Goal: Transaction & Acquisition: Obtain resource

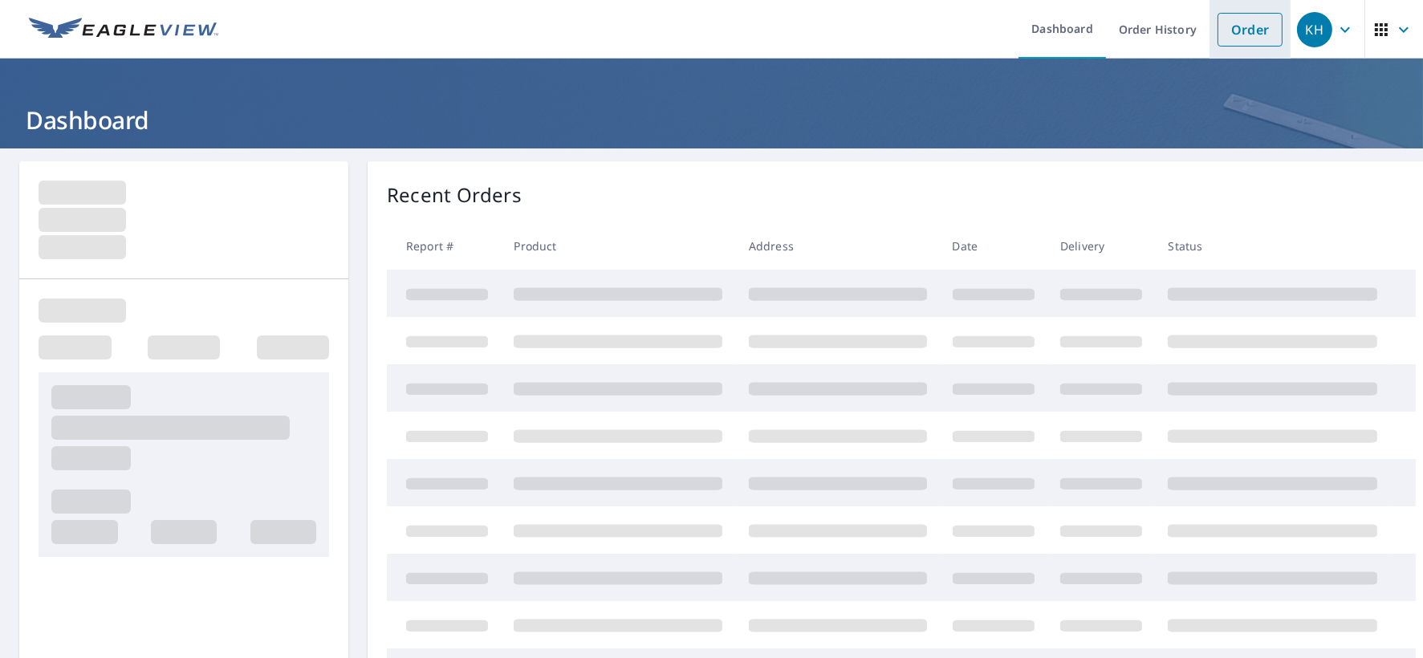
click at [1217, 32] on link "Order" at bounding box center [1249, 30] width 65 height 34
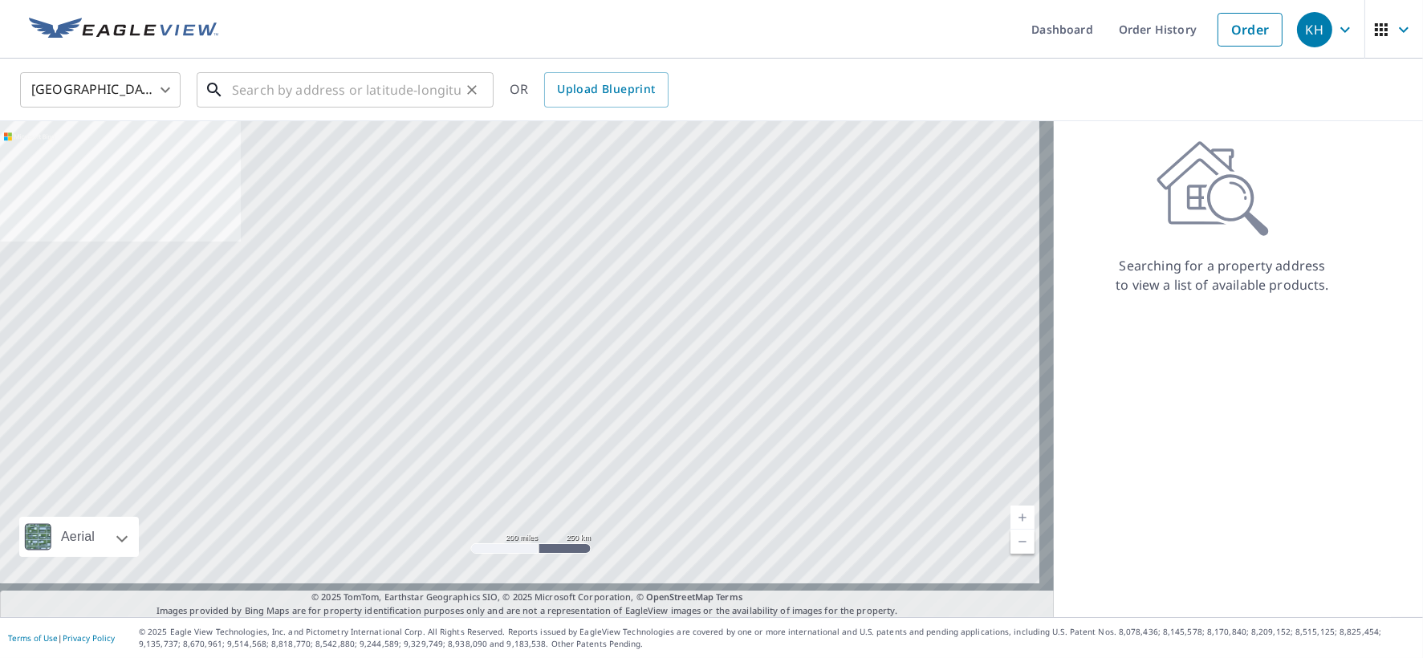
click at [319, 95] on input "text" at bounding box center [346, 89] width 229 height 45
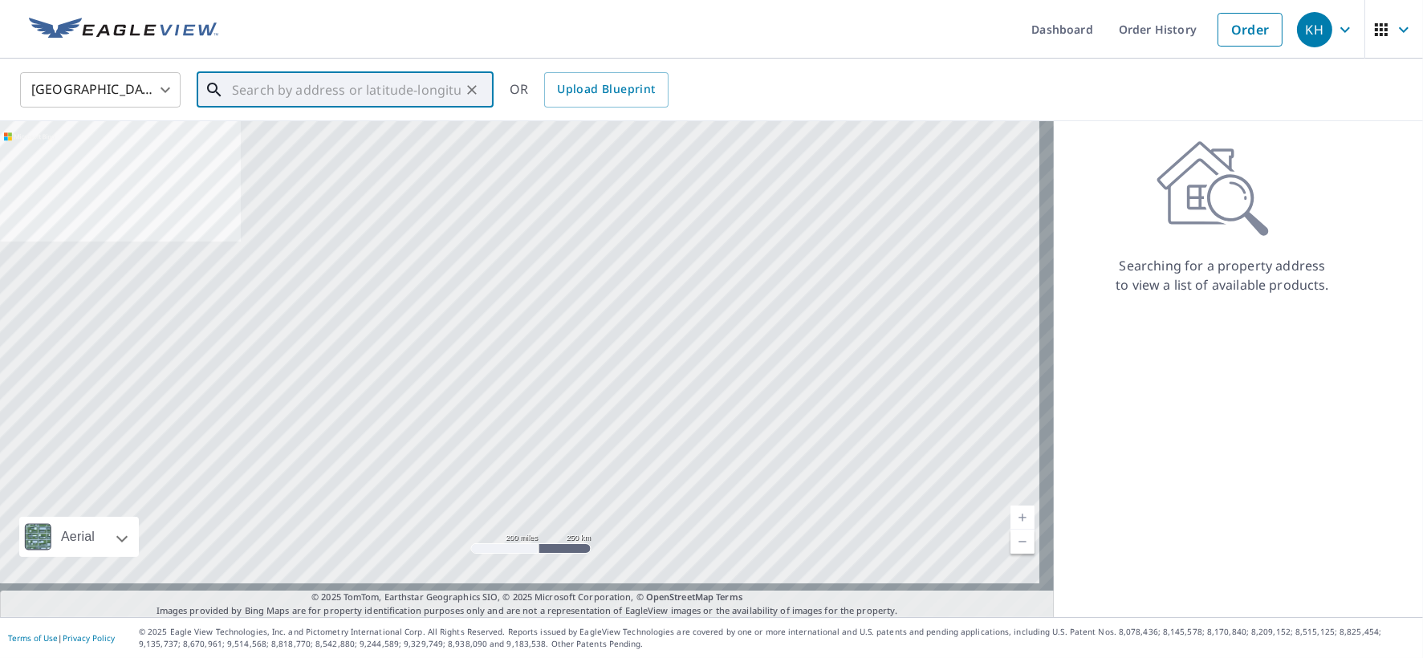
click at [373, 92] on input "text" at bounding box center [346, 89] width 229 height 45
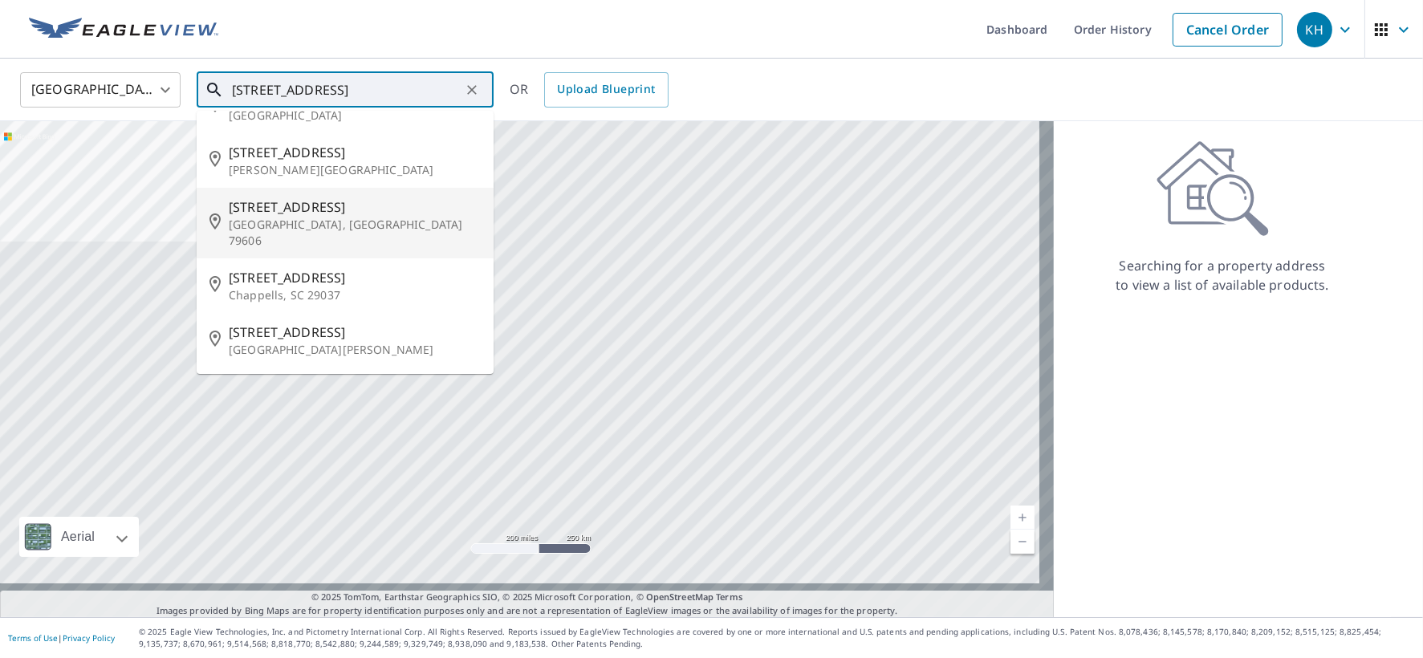
scroll to position [67, 0]
click at [321, 242] on p "[GEOGRAPHIC_DATA], [GEOGRAPHIC_DATA] 79606" at bounding box center [355, 233] width 252 height 32
type input "[STREET_ADDRESS]"
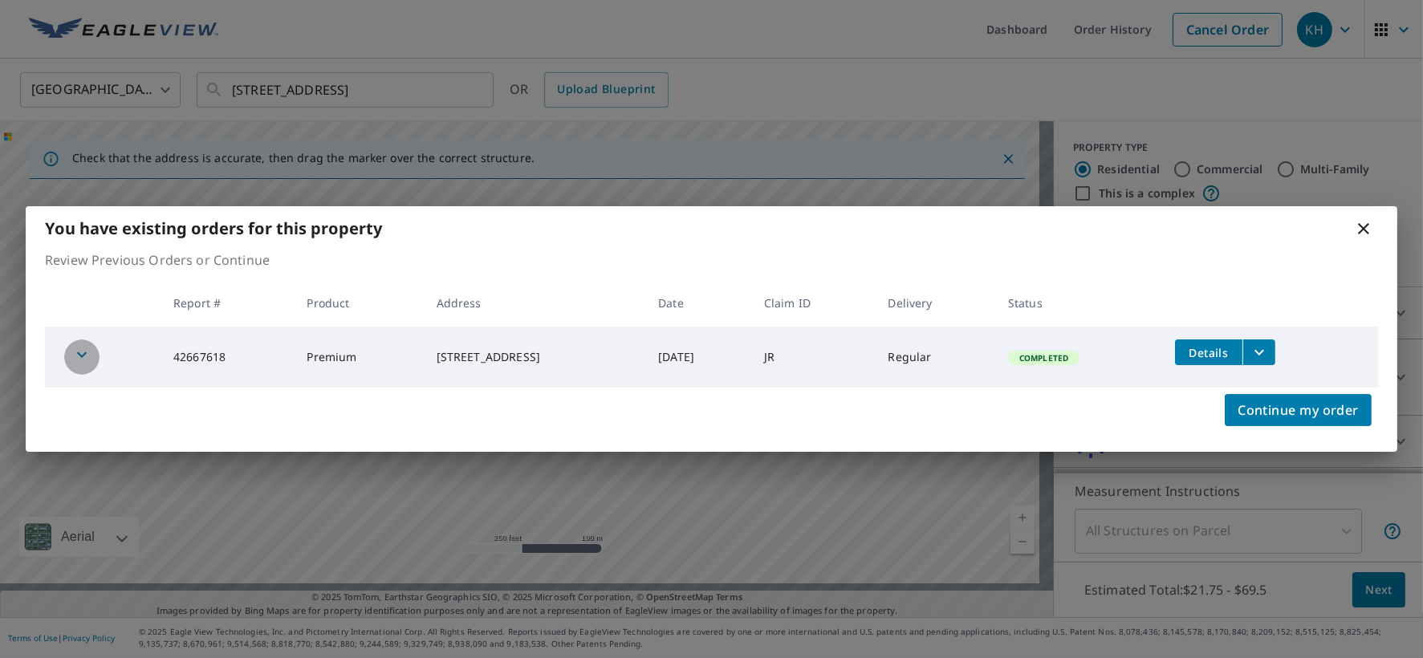
click at [81, 364] on icon "button" at bounding box center [81, 354] width 19 height 19
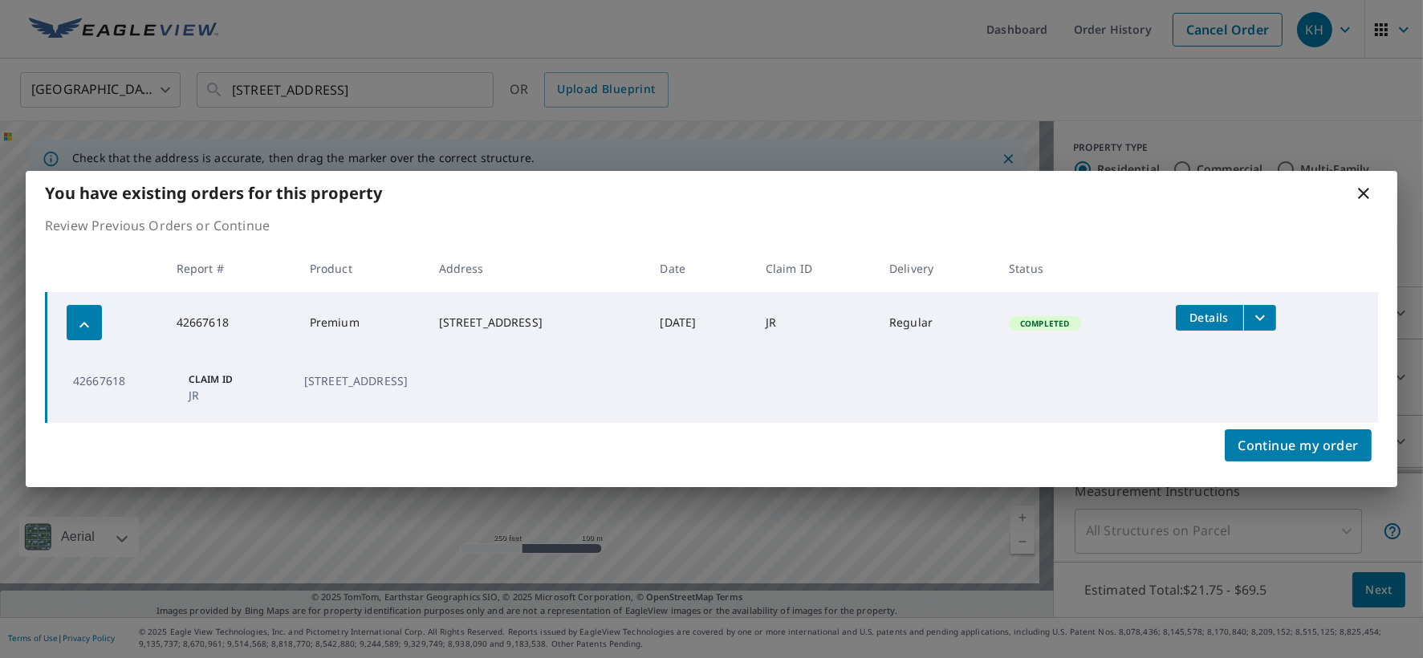
click at [1270, 327] on icon "filesDropdownBtn-42667618" at bounding box center [1259, 317] width 19 height 19
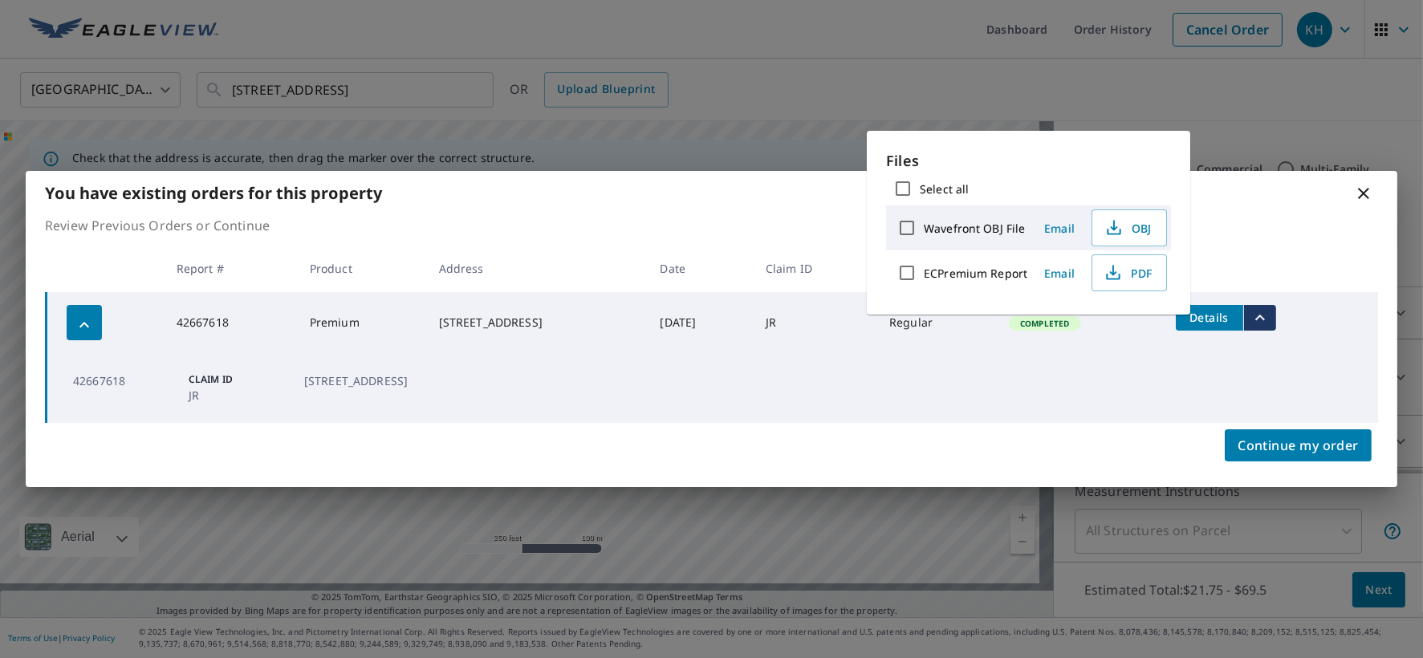
click at [1356, 184] on icon at bounding box center [1363, 193] width 19 height 19
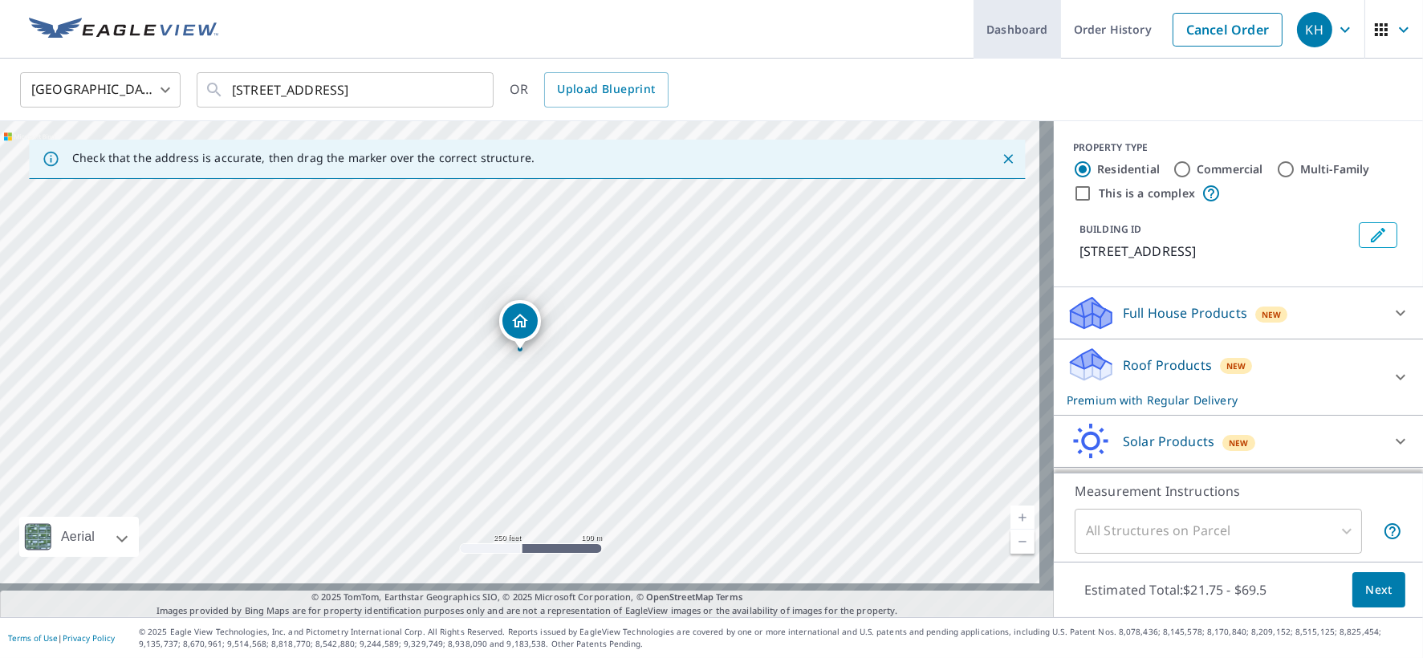
click at [1061, 35] on link "Order History" at bounding box center [1113, 29] width 104 height 59
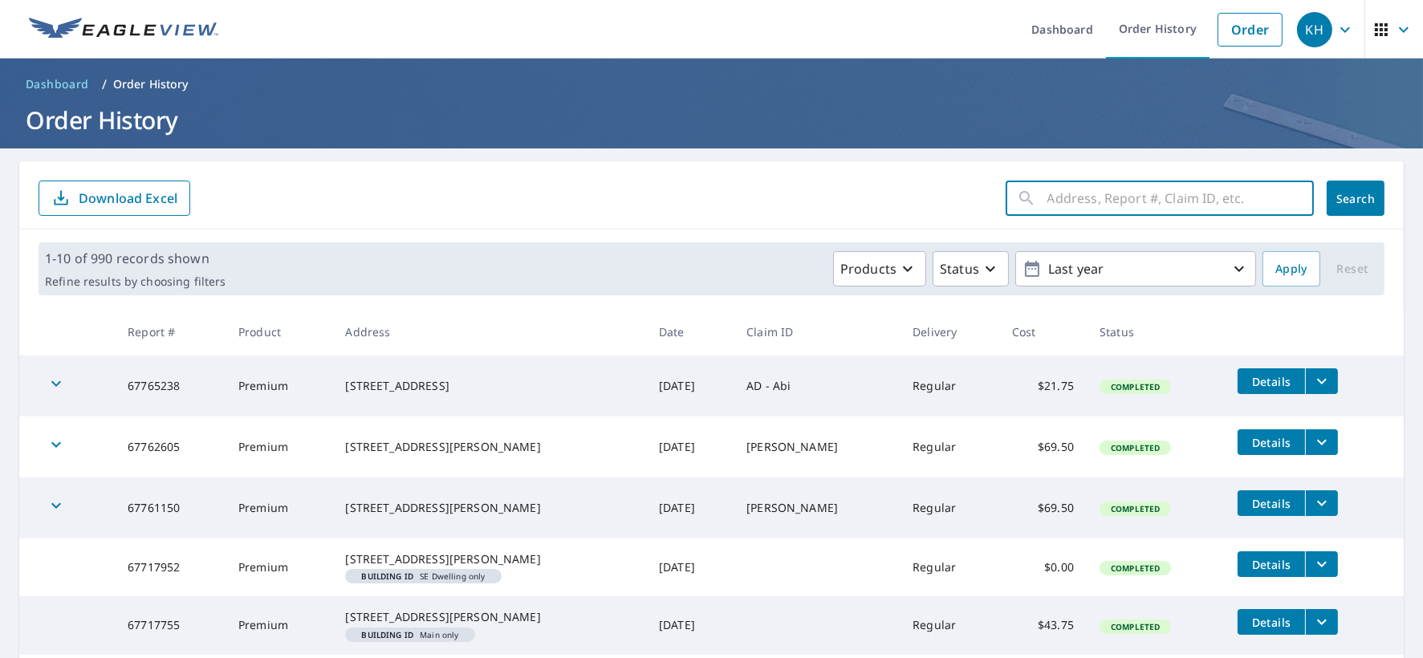
click at [1081, 199] on input "text" at bounding box center [1180, 198] width 266 height 45
type input "42667618"
click button "Search" at bounding box center [1355, 198] width 58 height 35
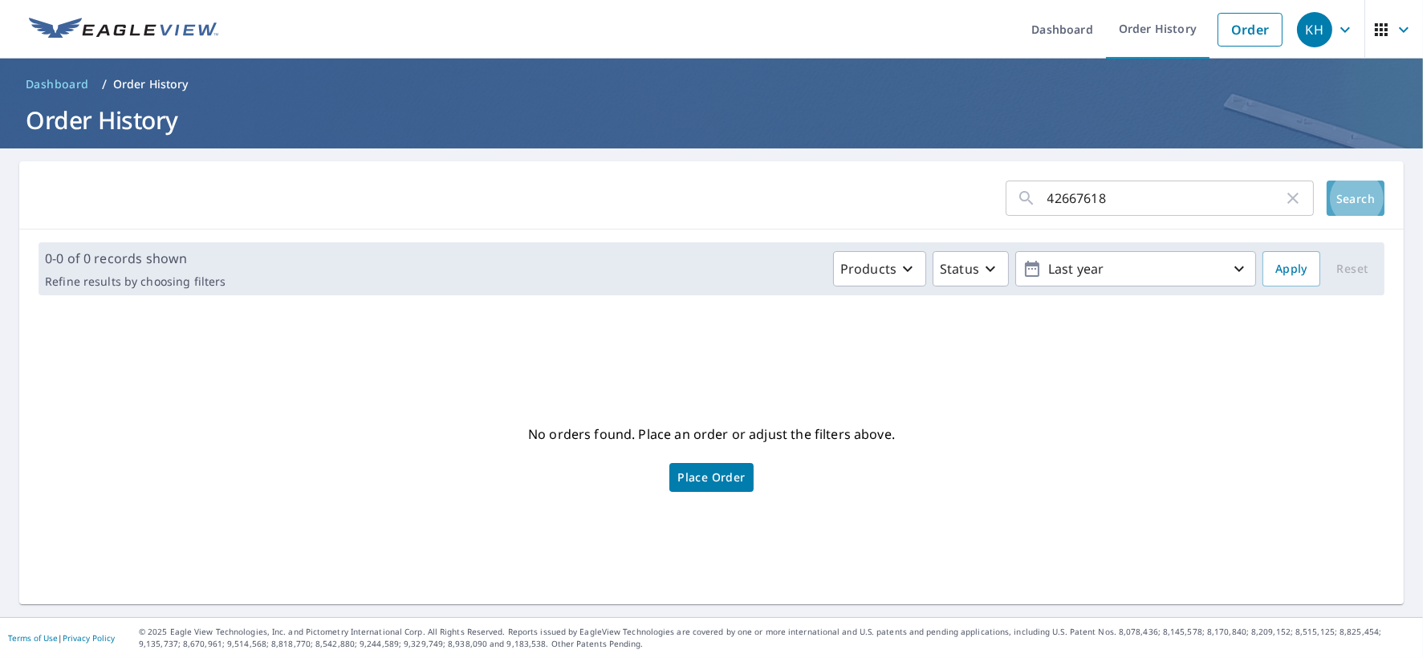
click at [1339, 198] on span "Search" at bounding box center [1355, 198] width 32 height 15
click at [898, 265] on icon "button" at bounding box center [907, 268] width 19 height 19
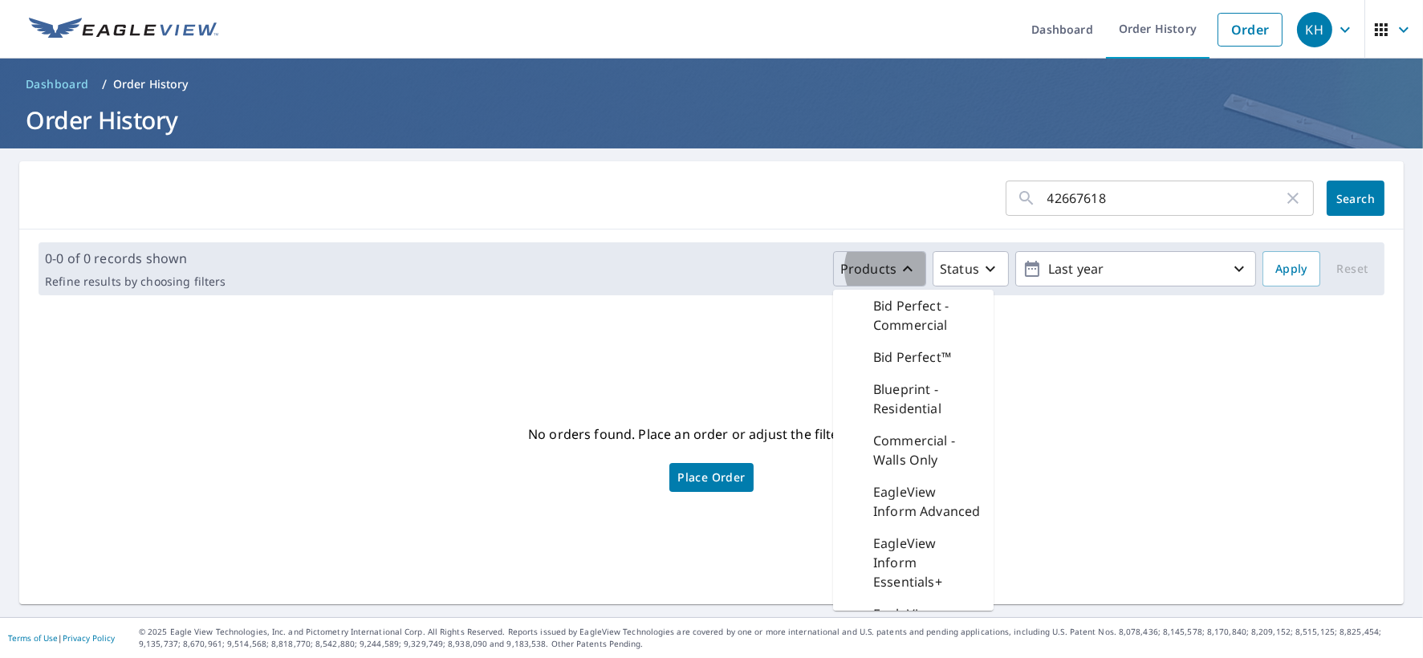
click at [898, 265] on icon "button" at bounding box center [907, 268] width 19 height 19
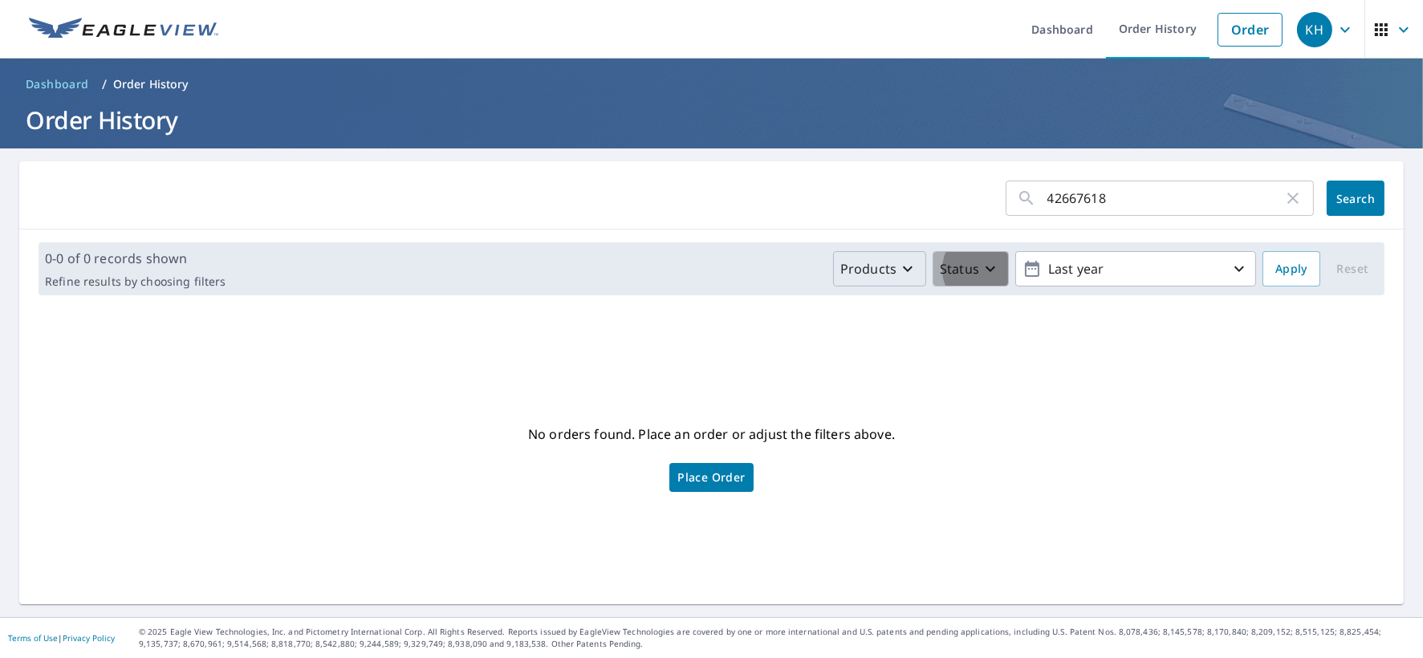
click at [940, 262] on p "Status" at bounding box center [959, 268] width 39 height 19
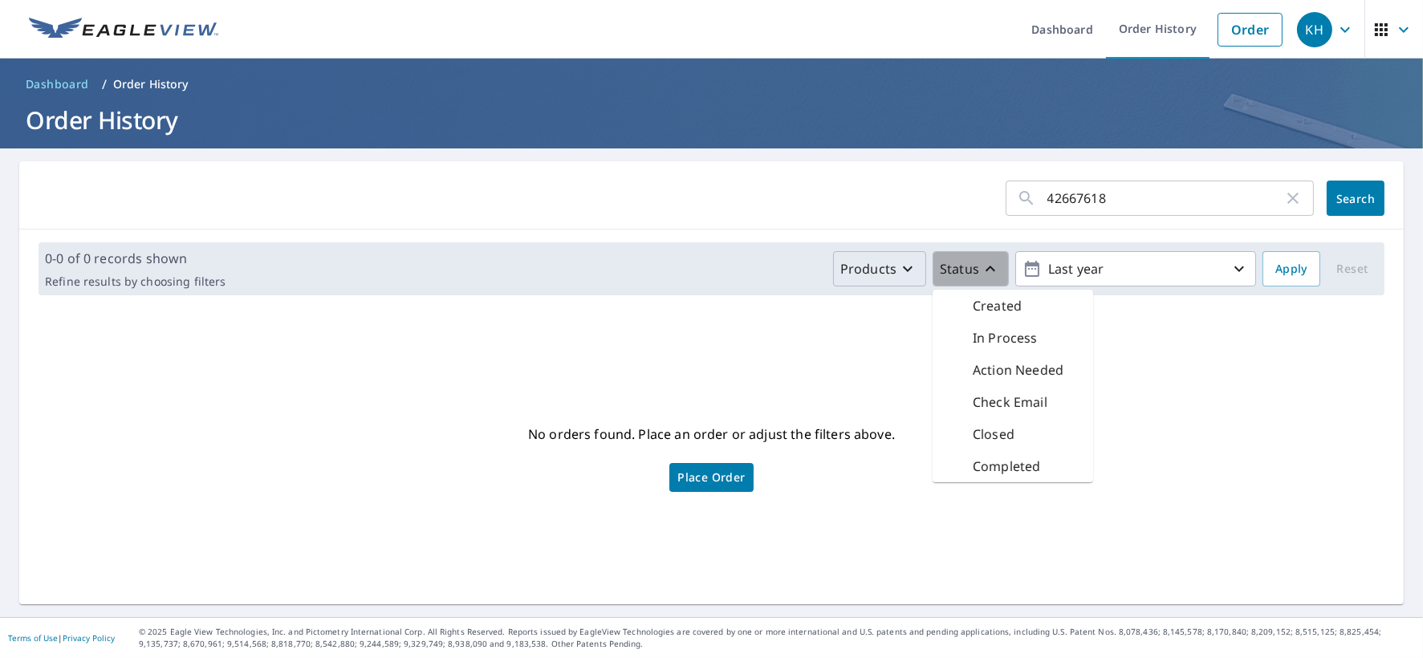
click at [940, 262] on p "Status" at bounding box center [959, 268] width 39 height 19
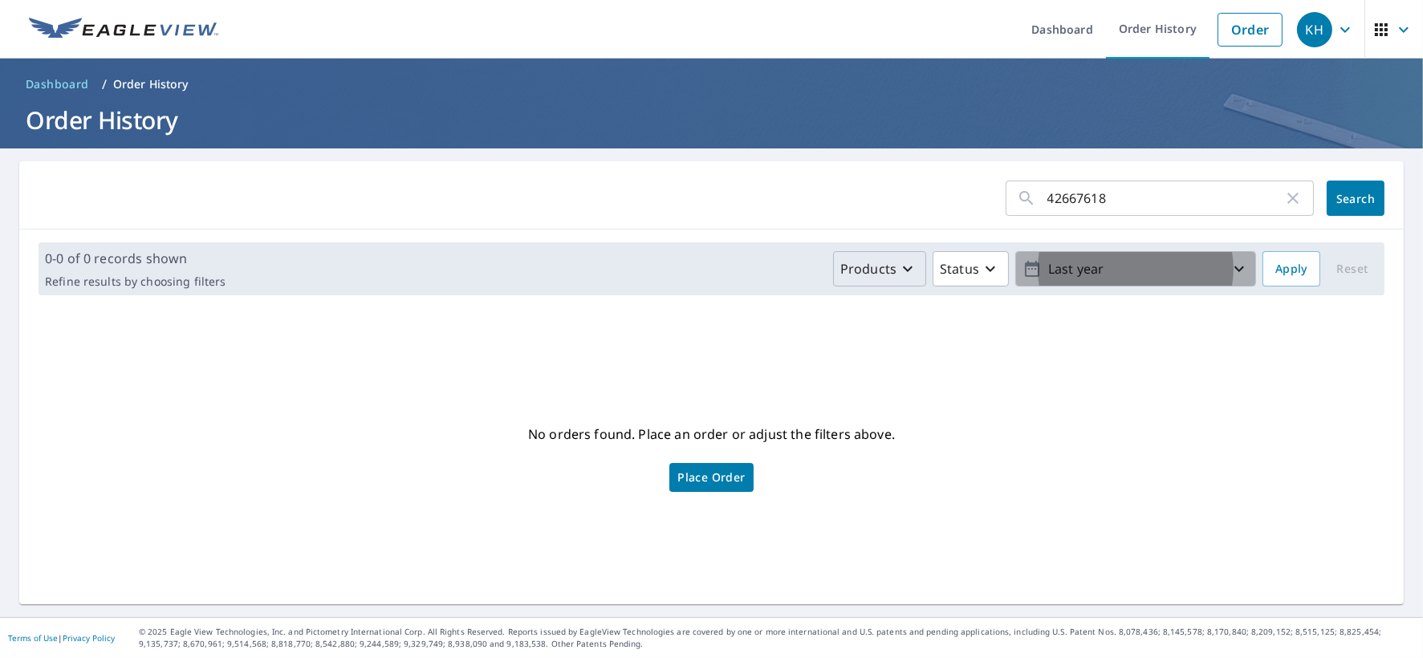
click at [1229, 269] on icon "button" at bounding box center [1238, 268] width 19 height 19
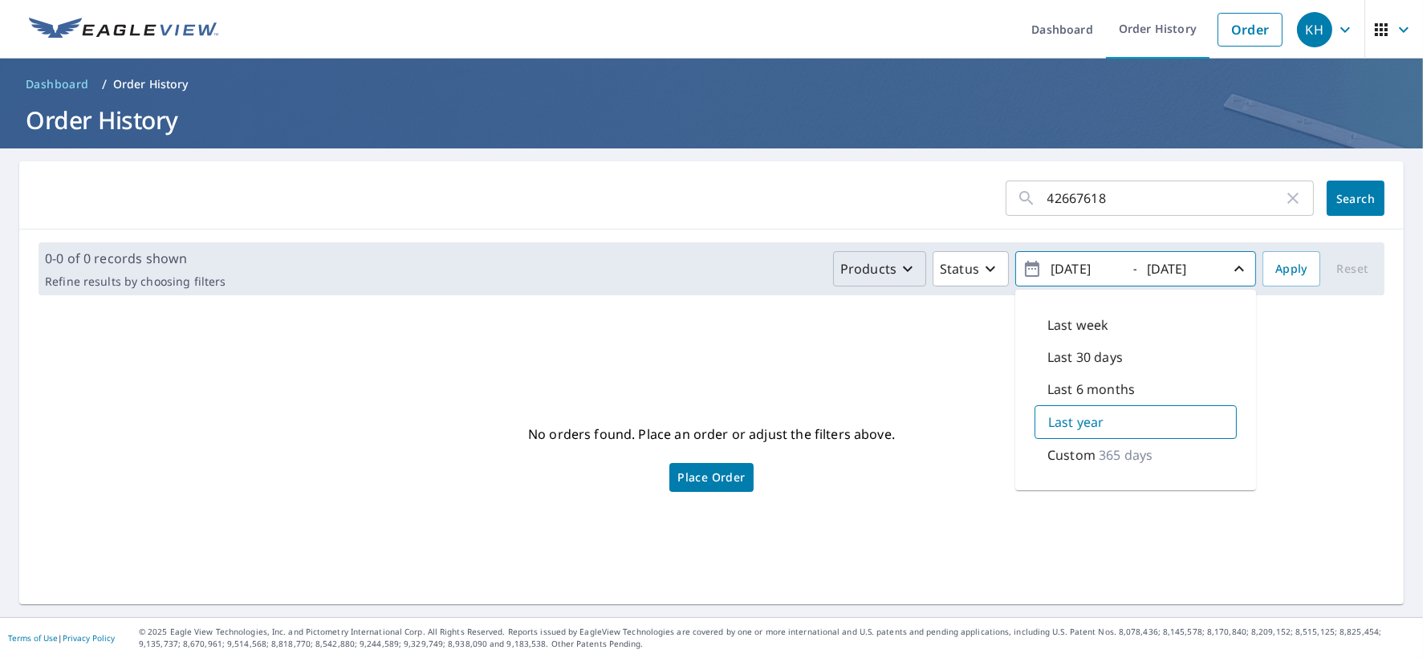
click at [517, 337] on div "No orders found. Place an order or adjust the filters above. Place Order" at bounding box center [711, 456] width 1359 height 270
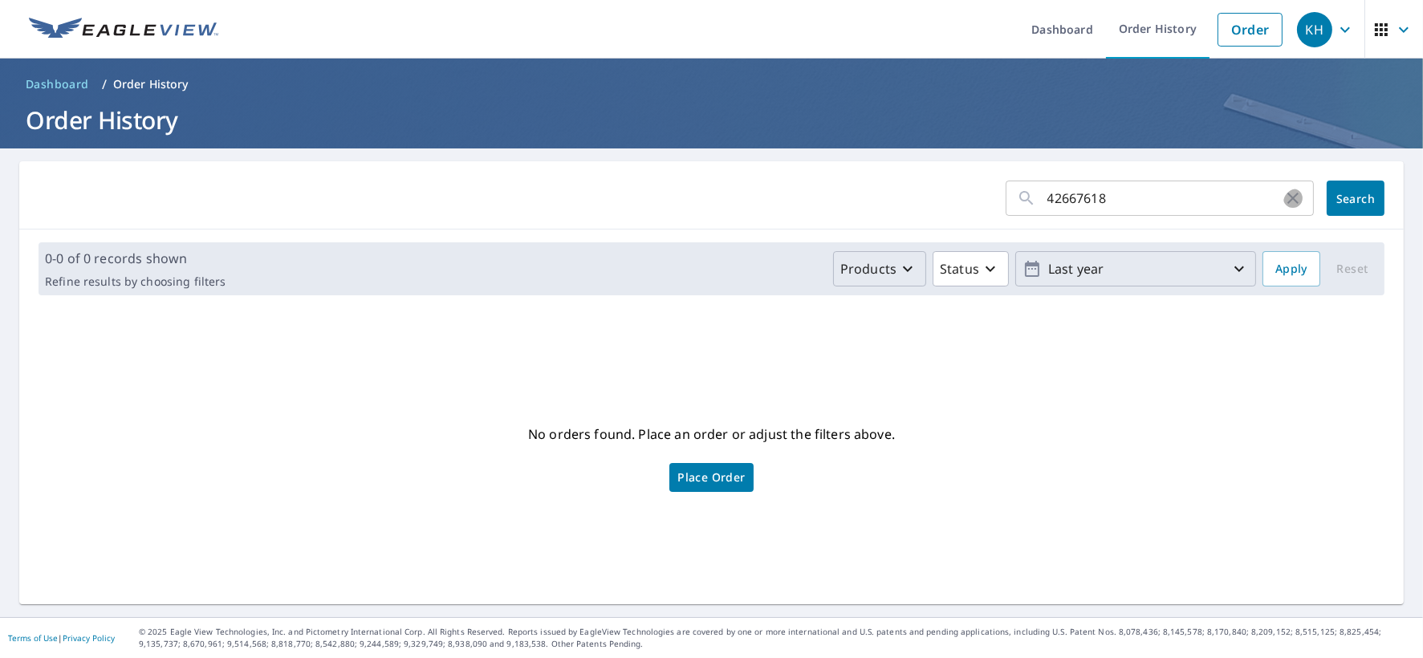
click at [1287, 198] on icon "button" at bounding box center [1292, 198] width 11 height 11
click at [1106, 23] on link "Order History" at bounding box center [1158, 29] width 104 height 59
click at [1071, 203] on input "text" at bounding box center [1180, 198] width 266 height 45
type input "37 Cypress Point Abilene"
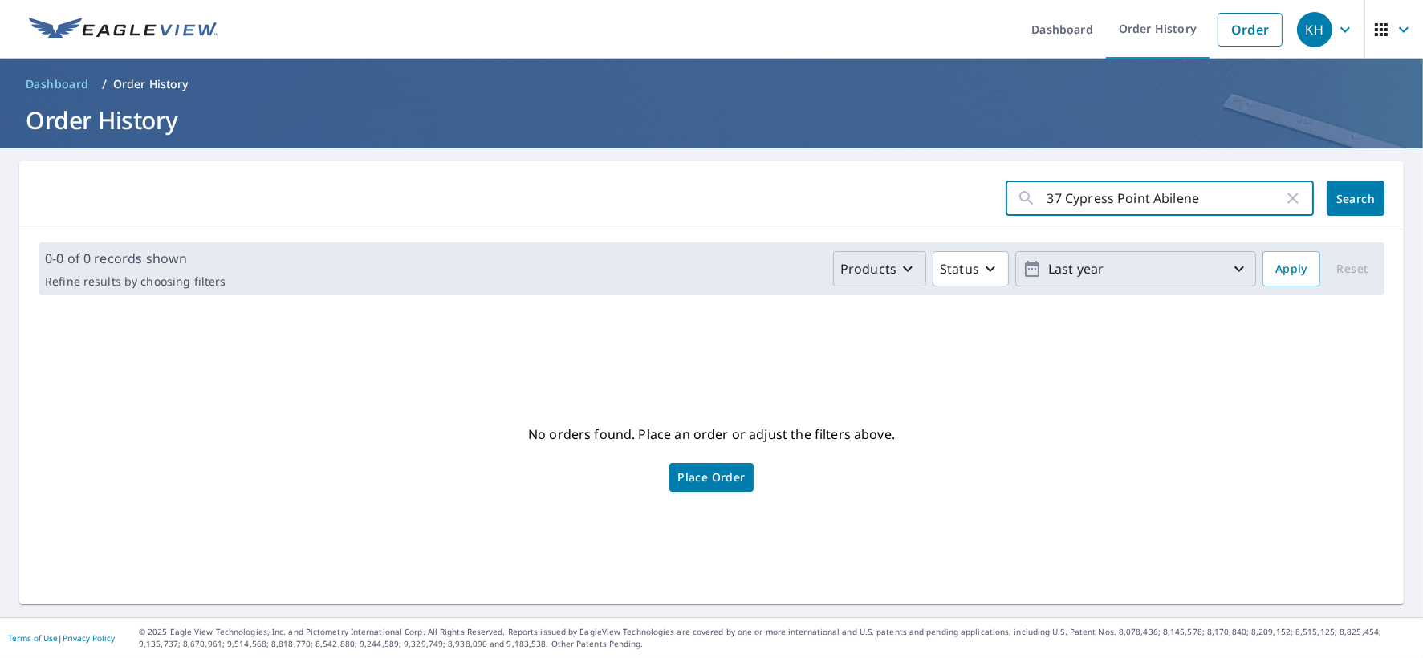
click button "Search" at bounding box center [1355, 198] width 58 height 35
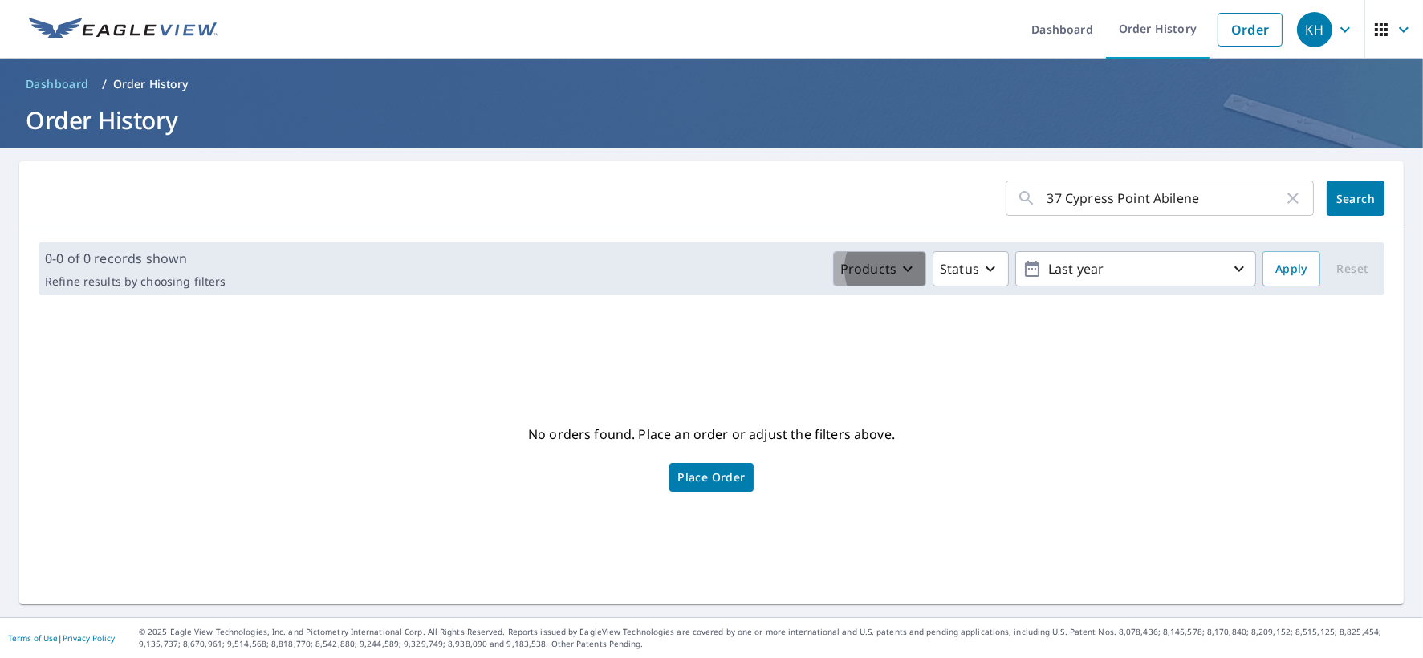
click at [898, 278] on icon "button" at bounding box center [907, 268] width 19 height 19
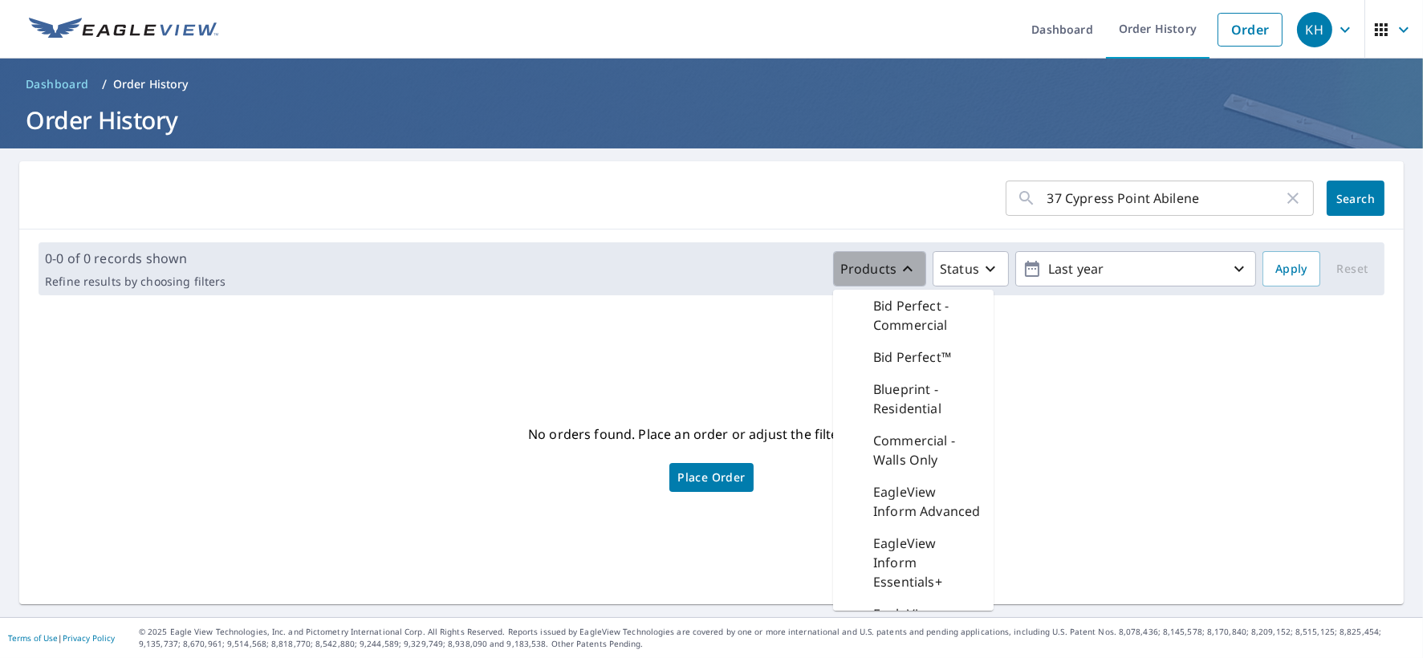
click at [898, 260] on icon "button" at bounding box center [907, 268] width 19 height 19
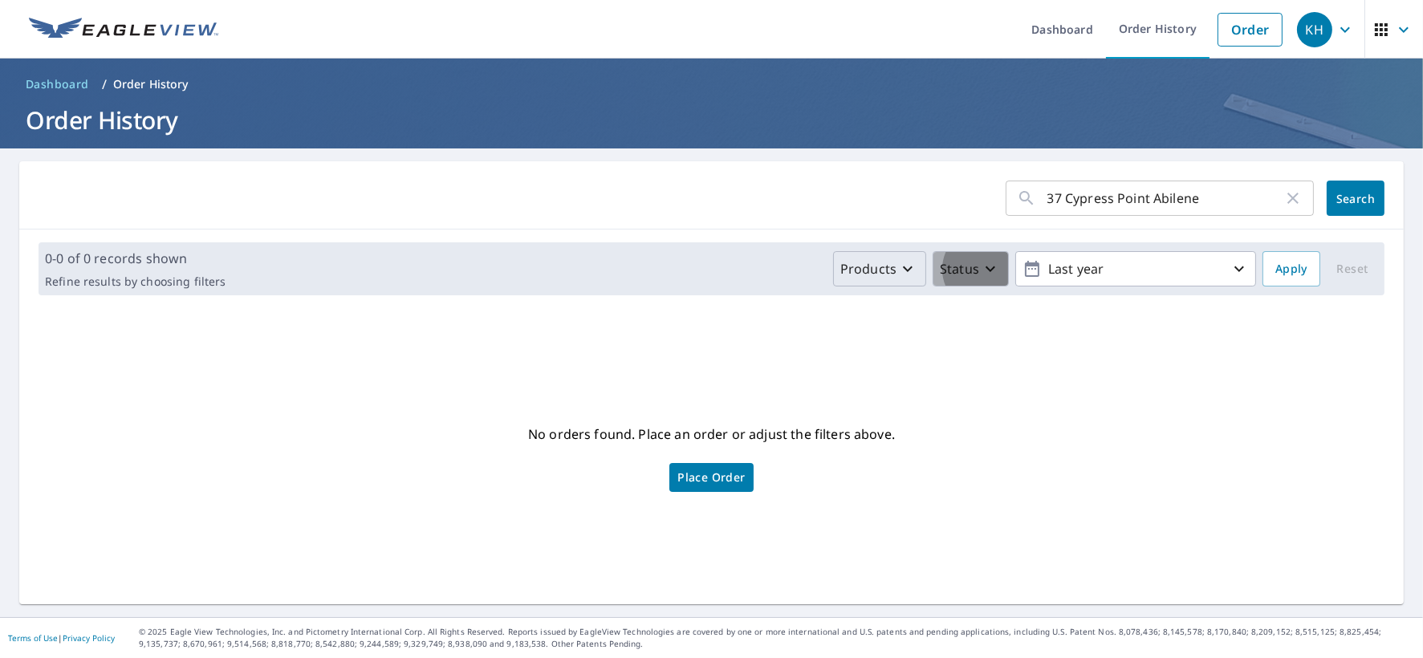
click at [981, 264] on icon "button" at bounding box center [990, 268] width 19 height 19
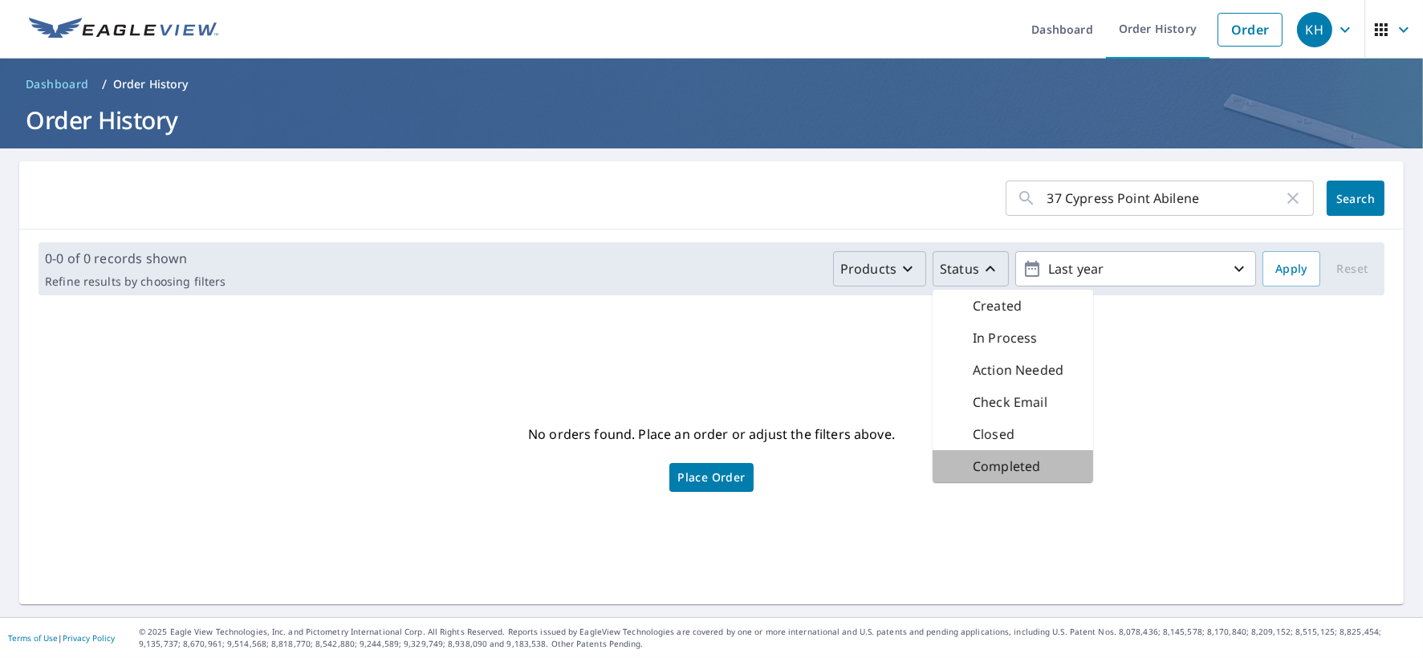
click at [973, 476] on p "Completed" at bounding box center [1006, 466] width 67 height 19
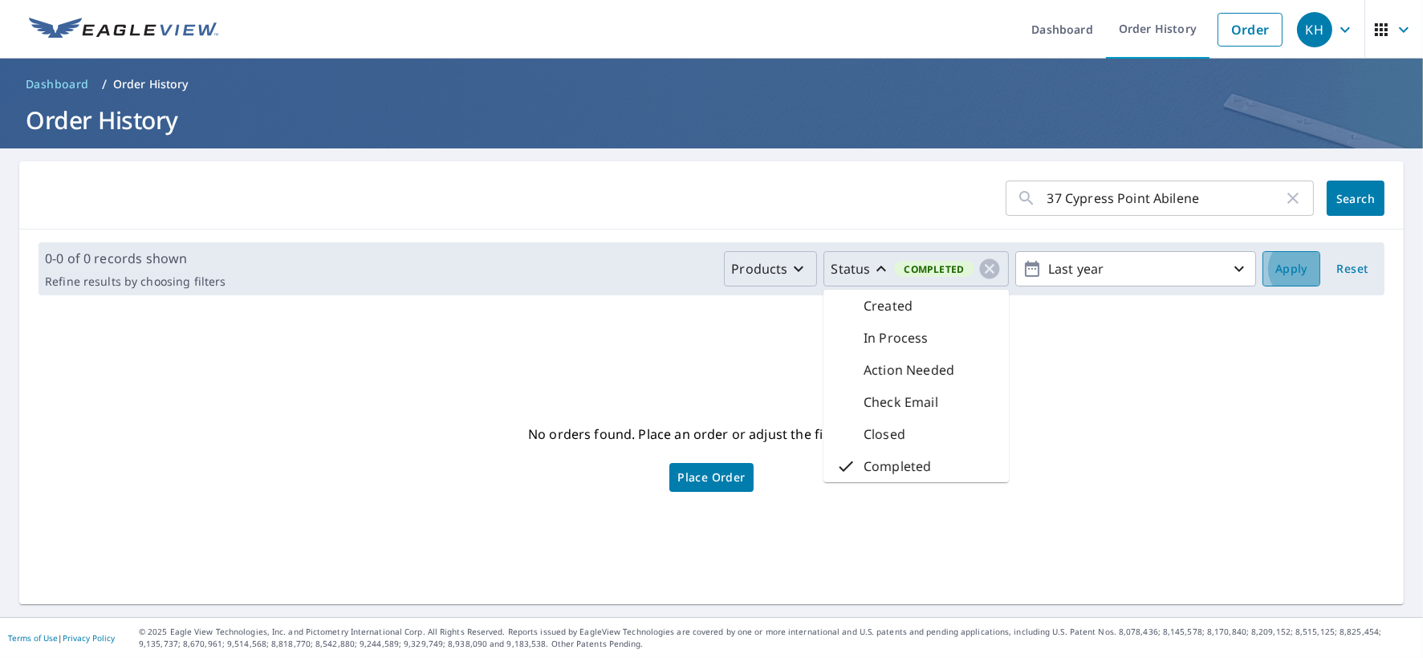
click at [1275, 270] on span "Apply" at bounding box center [1291, 269] width 32 height 20
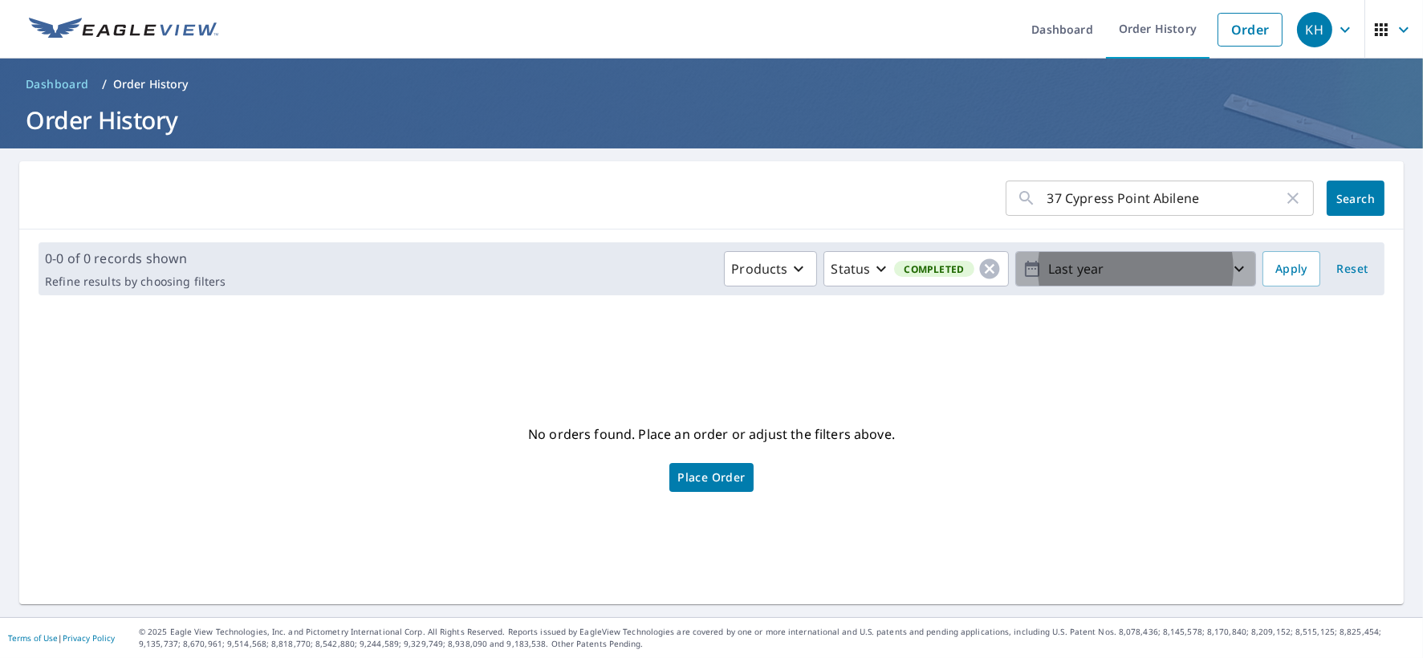
click at [1210, 268] on button "Last year" at bounding box center [1135, 268] width 241 height 35
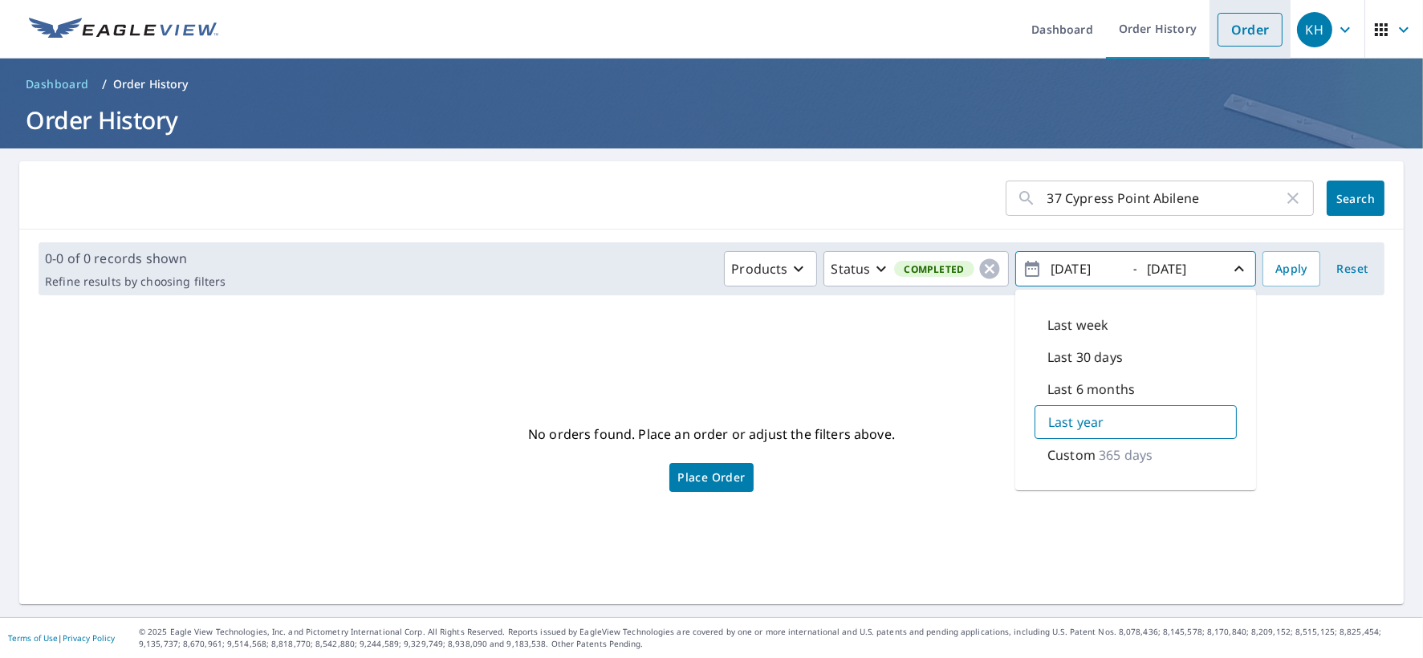
click at [1217, 18] on link "Order" at bounding box center [1249, 30] width 65 height 34
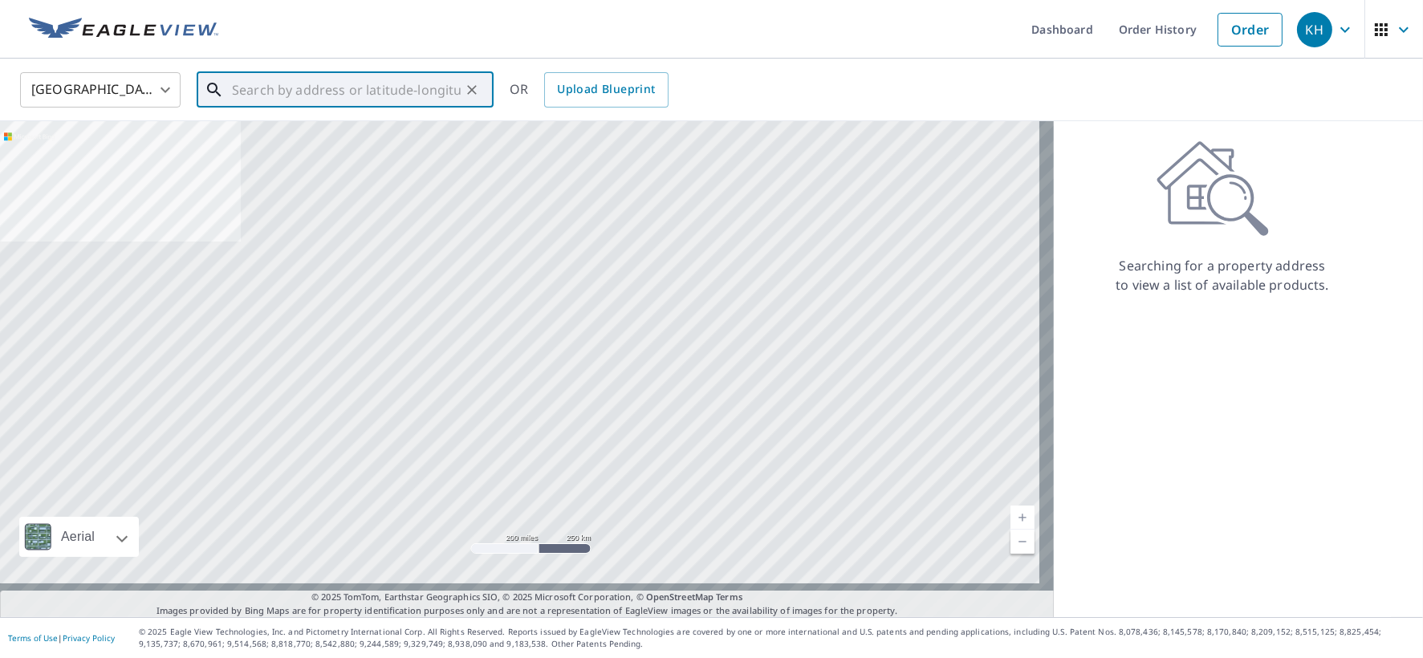
click at [324, 87] on input "text" at bounding box center [346, 89] width 229 height 45
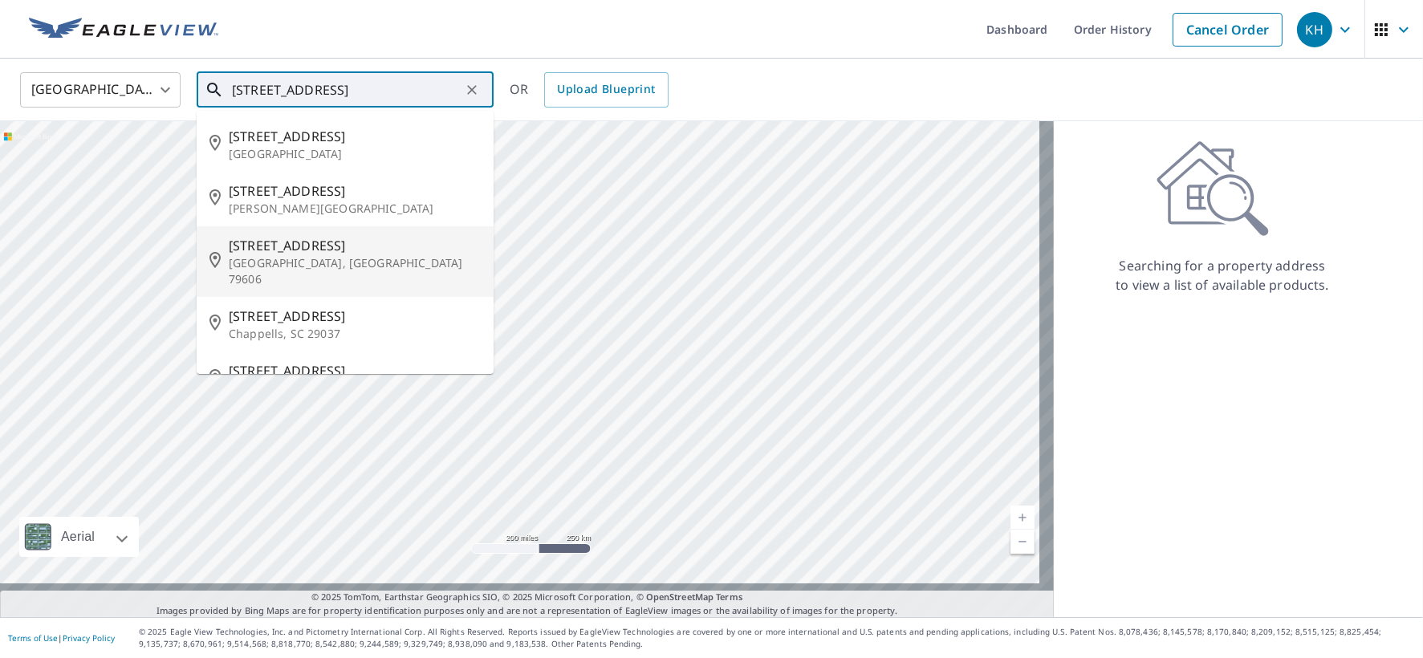
scroll to position [67, 0]
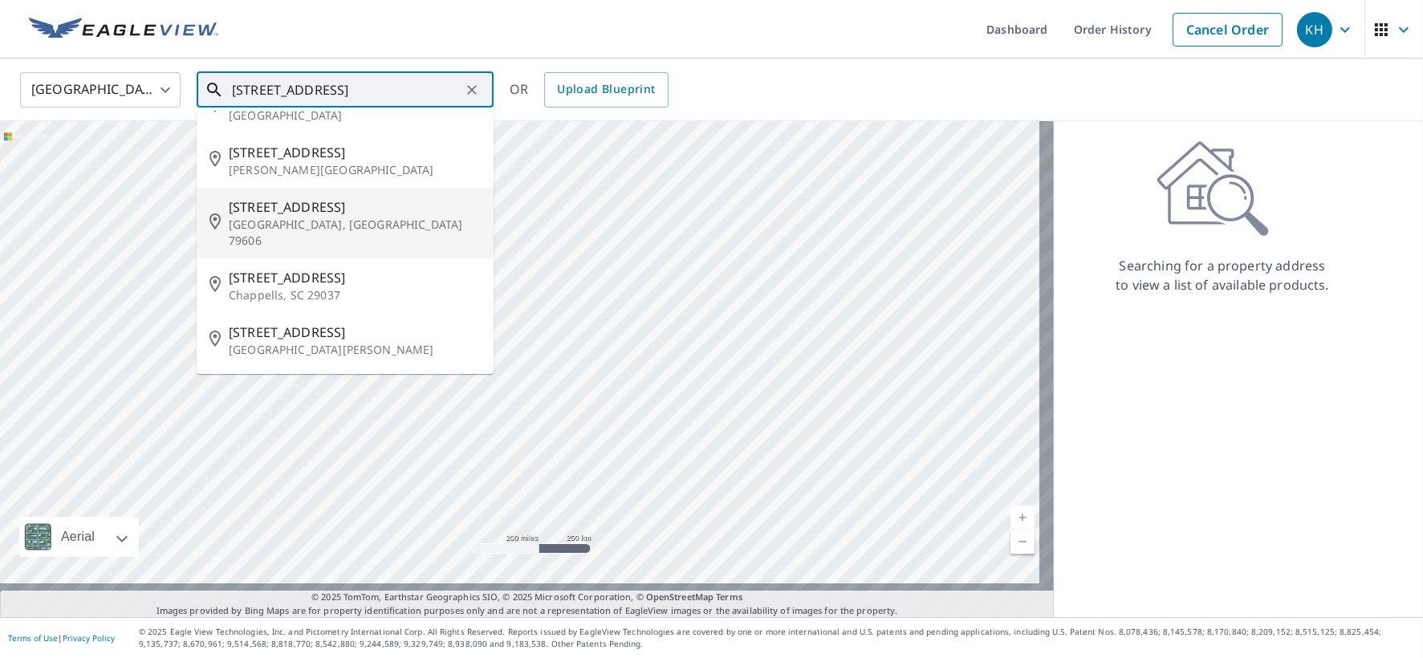
click at [338, 246] on p "[GEOGRAPHIC_DATA], [GEOGRAPHIC_DATA] 79606" at bounding box center [355, 233] width 252 height 32
type input "[STREET_ADDRESS]"
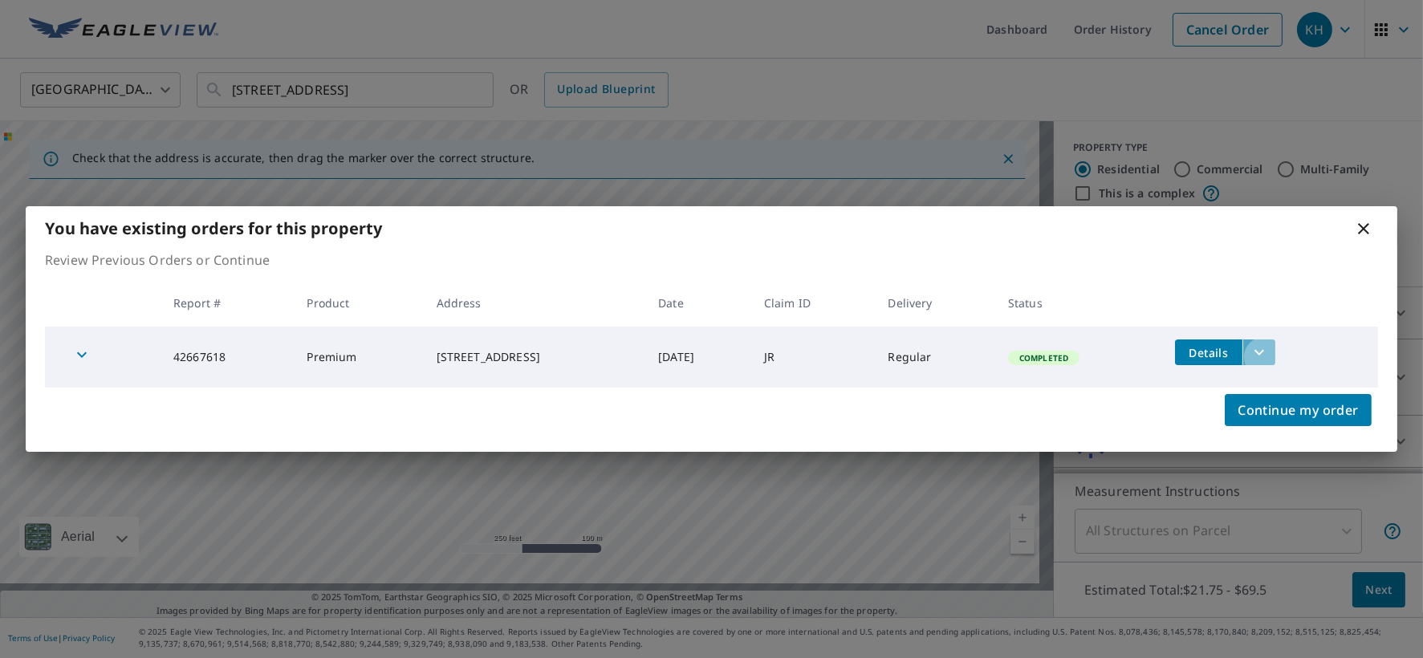
click at [1269, 362] on icon "filesDropdownBtn-42667618" at bounding box center [1258, 352] width 19 height 19
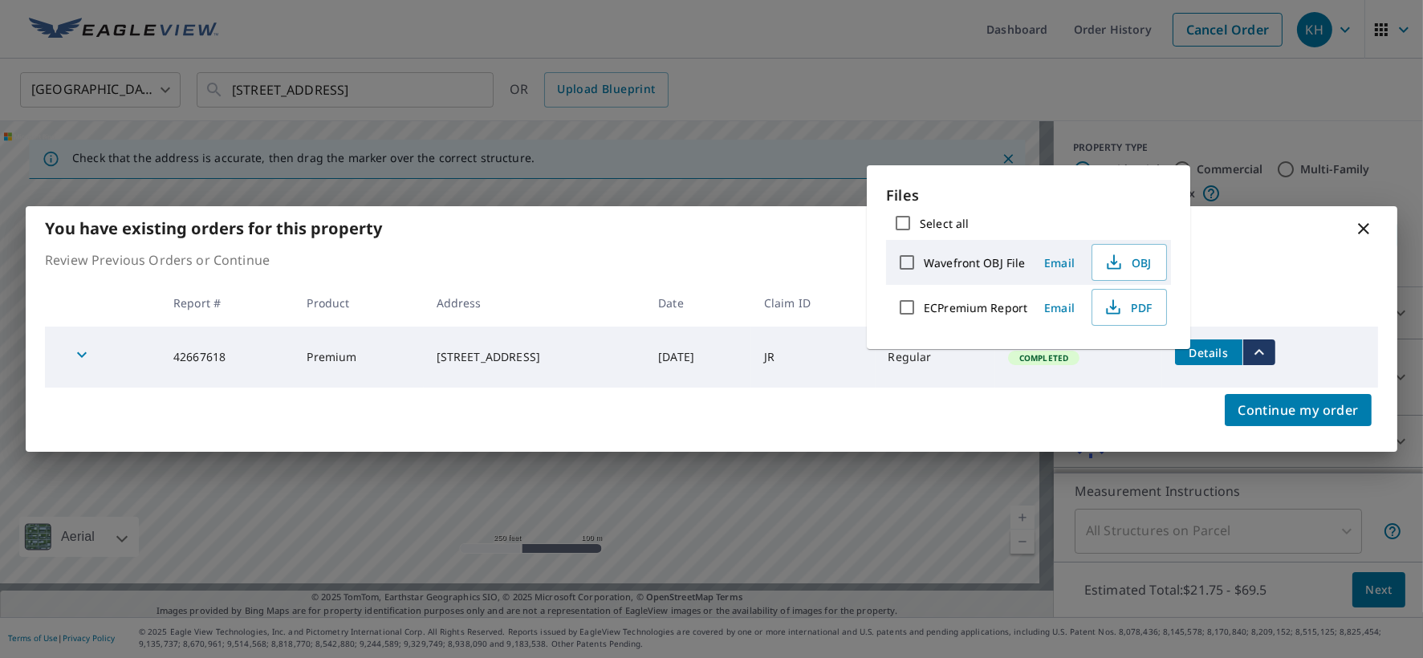
click at [908, 229] on input "Select all" at bounding box center [903, 223] width 34 height 34
checkbox input "true"
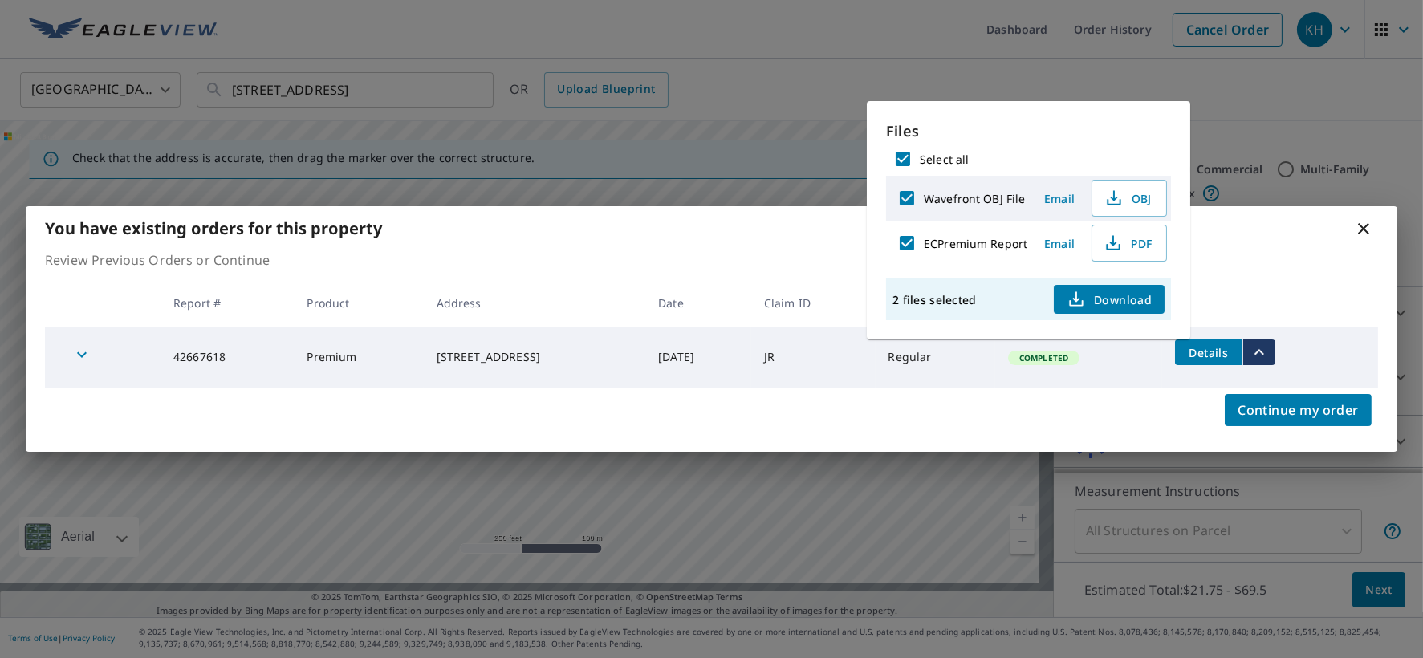
click at [1128, 309] on span "Download" at bounding box center [1108, 299] width 85 height 19
click at [1359, 219] on icon at bounding box center [1363, 228] width 19 height 19
